Goal: Task Accomplishment & Management: Use online tool/utility

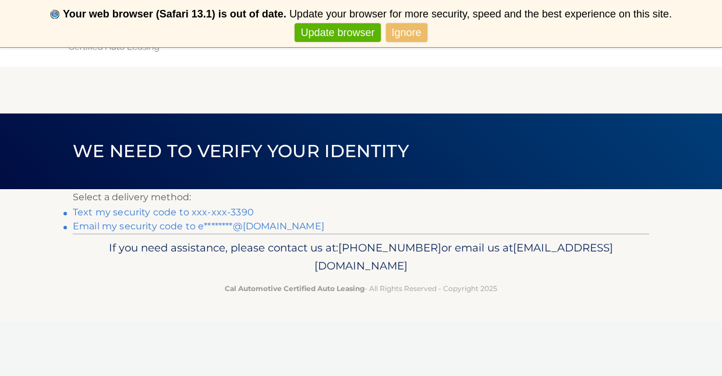
click at [224, 209] on link "Text my security code to xxx-xxx-3390" at bounding box center [163, 212] width 181 height 11
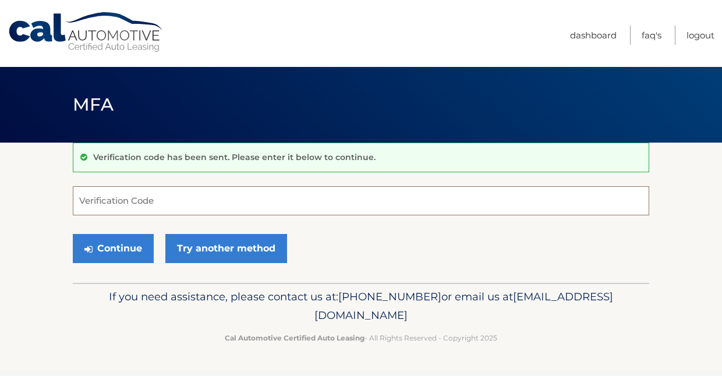
click at [92, 200] on input "Verification Code" at bounding box center [361, 200] width 576 height 29
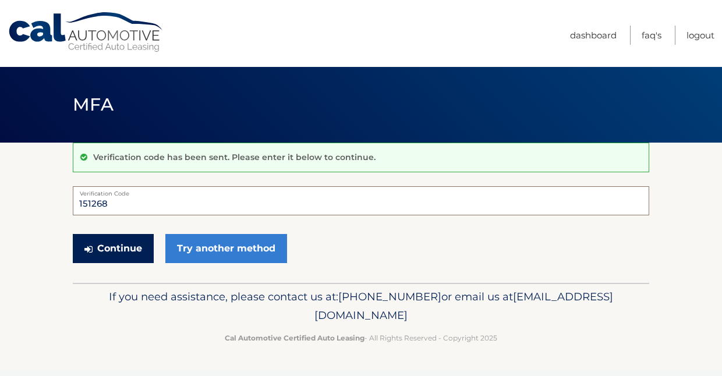
type input "151268"
click at [111, 247] on button "Continue" at bounding box center [113, 248] width 81 height 29
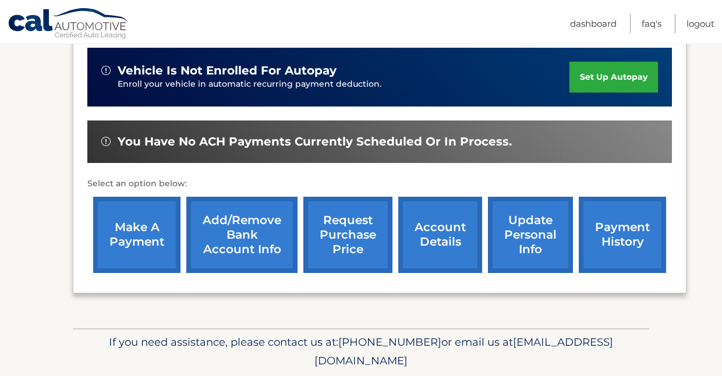
scroll to position [361, 0]
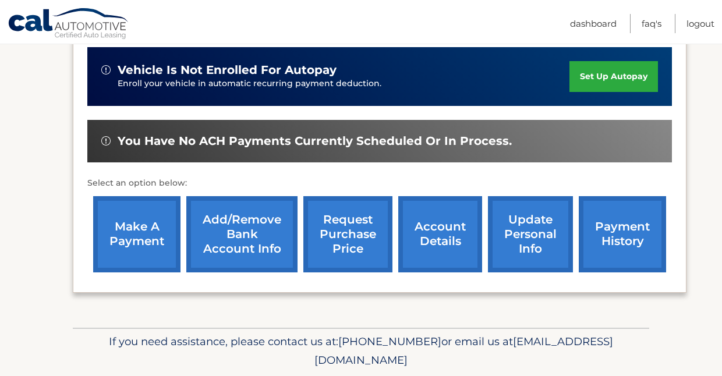
click at [353, 231] on link "request purchase price" at bounding box center [347, 234] width 89 height 76
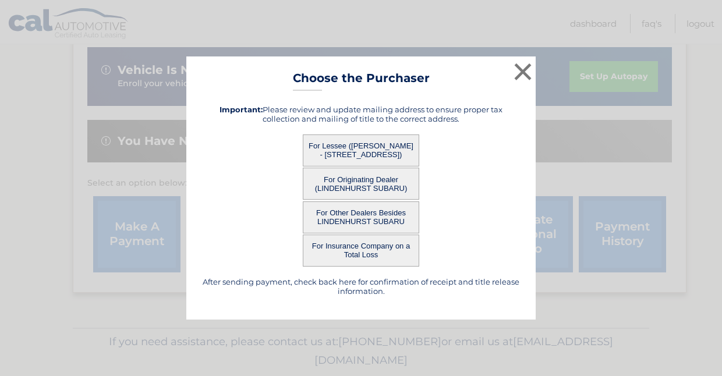
click at [360, 150] on button "For Lessee (VINCENT GRAHAM - 80 COBBLESTONE DR, , SHOREHAM, NY 11786)" at bounding box center [361, 150] width 116 height 32
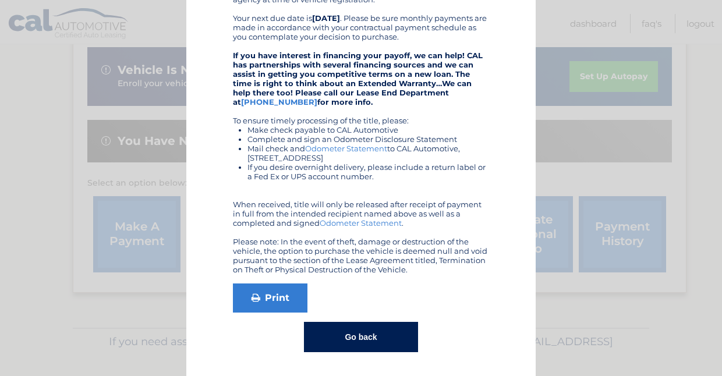
scroll to position [253, 0]
click at [375, 336] on button "Go back" at bounding box center [361, 337] width 114 height 30
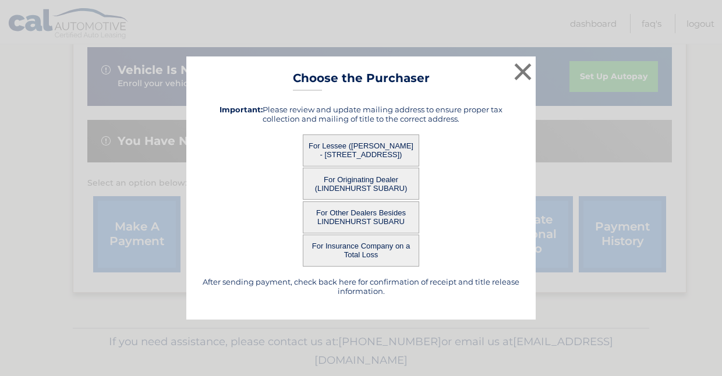
scroll to position [0, 0]
click at [524, 68] on button "×" at bounding box center [522, 71] width 23 height 23
